Goal: Information Seeking & Learning: Learn about a topic

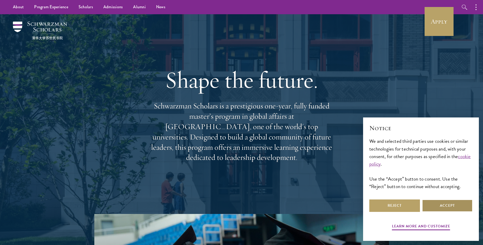
drag, startPoint x: 439, startPoint y: 207, endPoint x: 436, endPoint y: 217, distance: 11.0
click at [436, 217] on div "Learn more and customize Reject Accept" at bounding box center [420, 215] width 103 height 34
click at [440, 207] on button "Accept" at bounding box center [447, 205] width 51 height 12
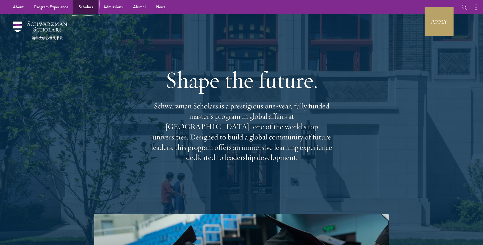
drag, startPoint x: 83, startPoint y: 10, endPoint x: 102, endPoint y: 39, distance: 34.7
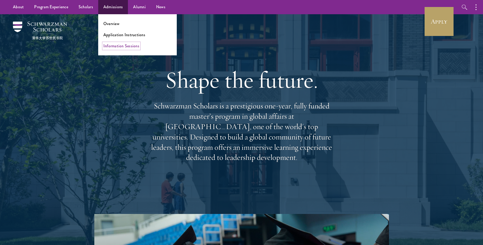
click at [123, 45] on link "Information Sessions" at bounding box center [121, 46] width 36 height 6
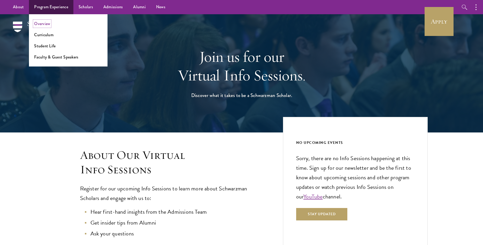
click at [41, 24] on link "Overview" at bounding box center [42, 24] width 16 height 6
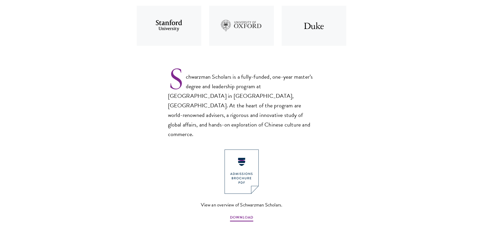
scroll to position [369, 0]
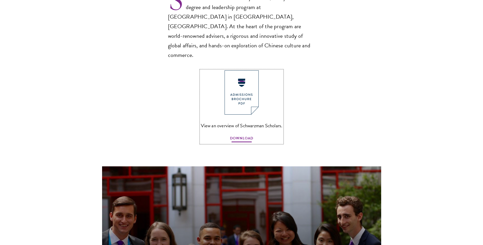
click at [239, 135] on span "DOWNLOAD" at bounding box center [241, 139] width 23 height 8
